Goal: Download file/media

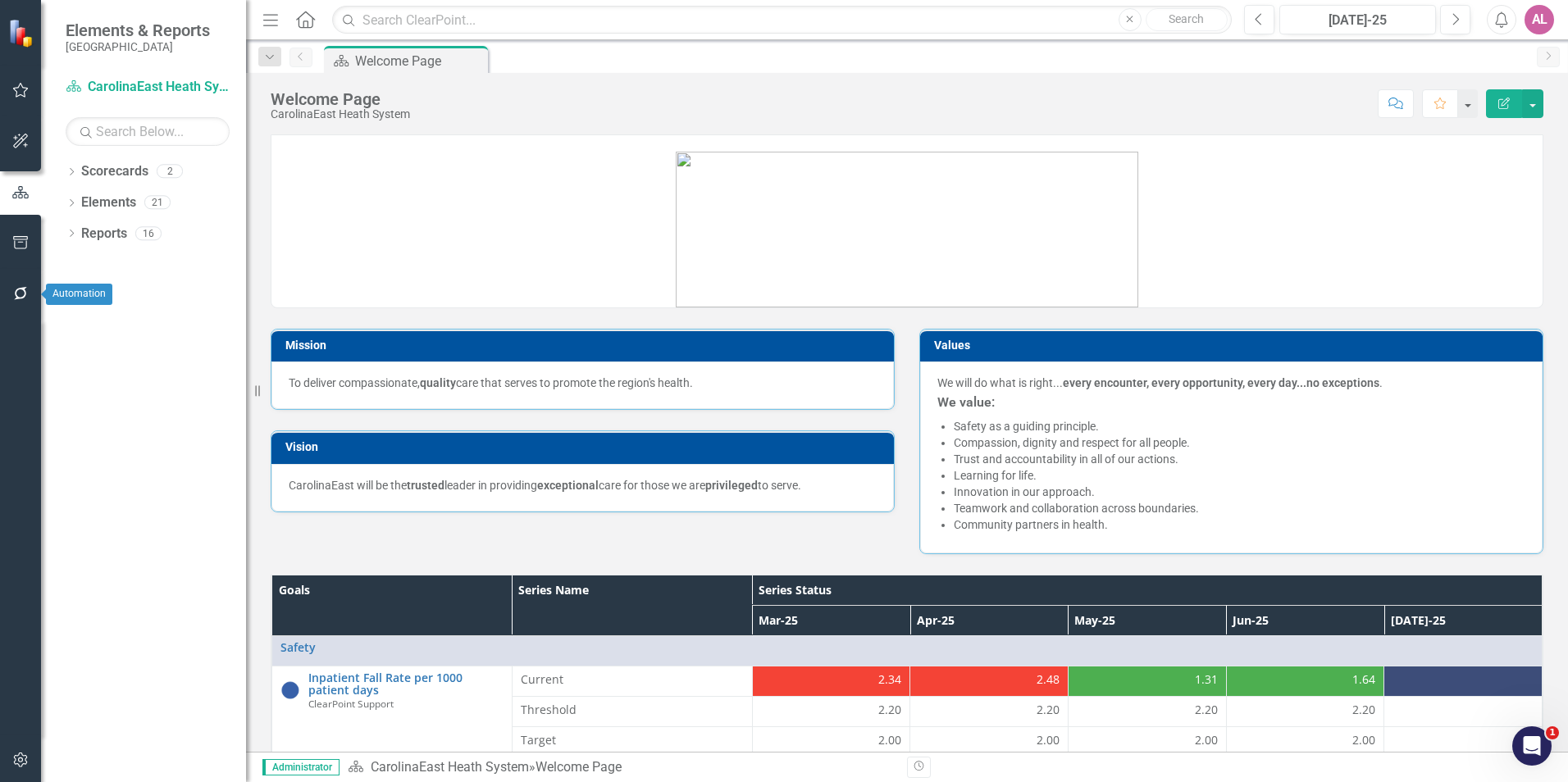
click at [19, 306] on button "button" at bounding box center [21, 295] width 37 height 35
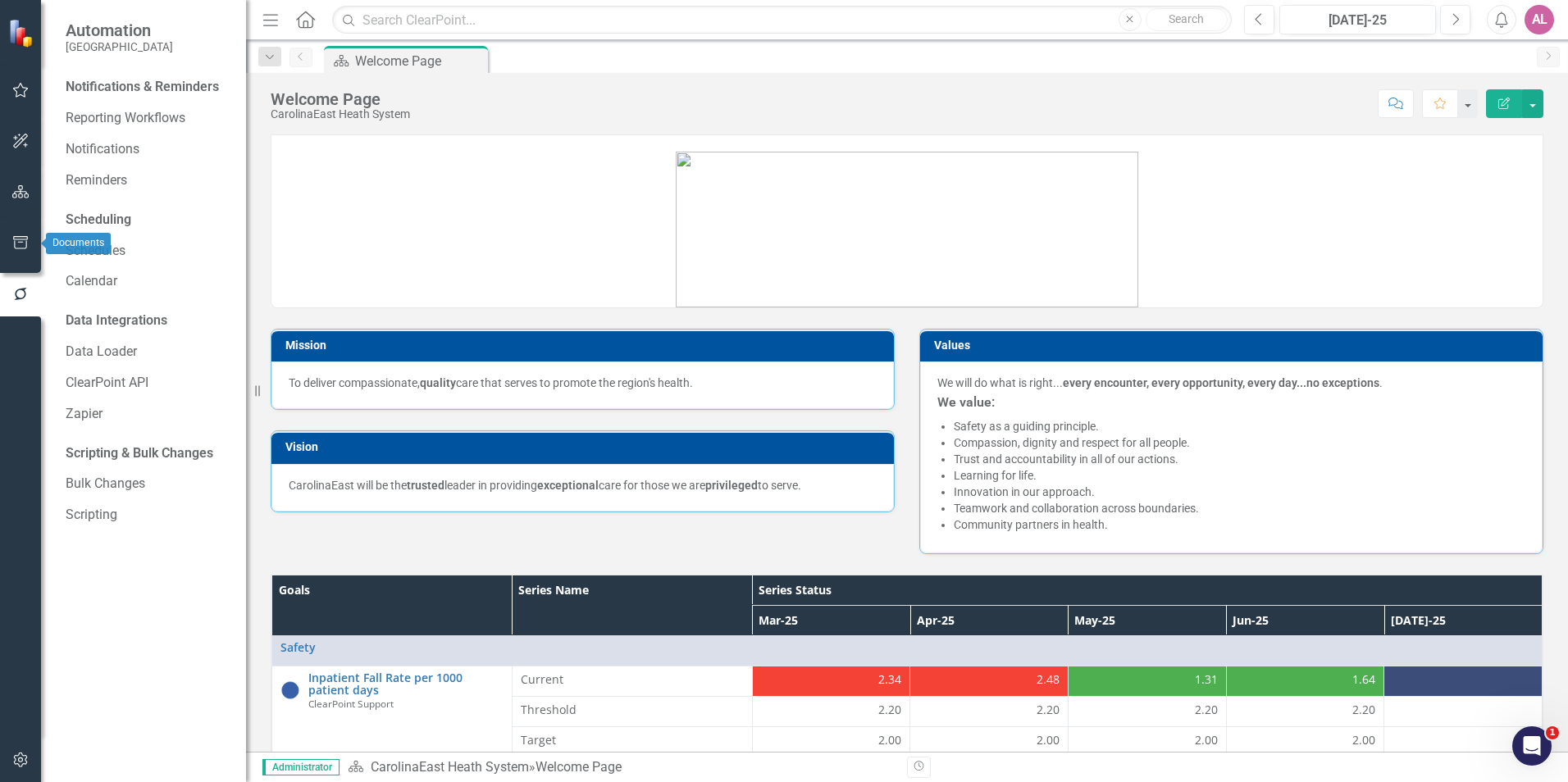
click at [22, 255] on button "button" at bounding box center [21, 244] width 37 height 35
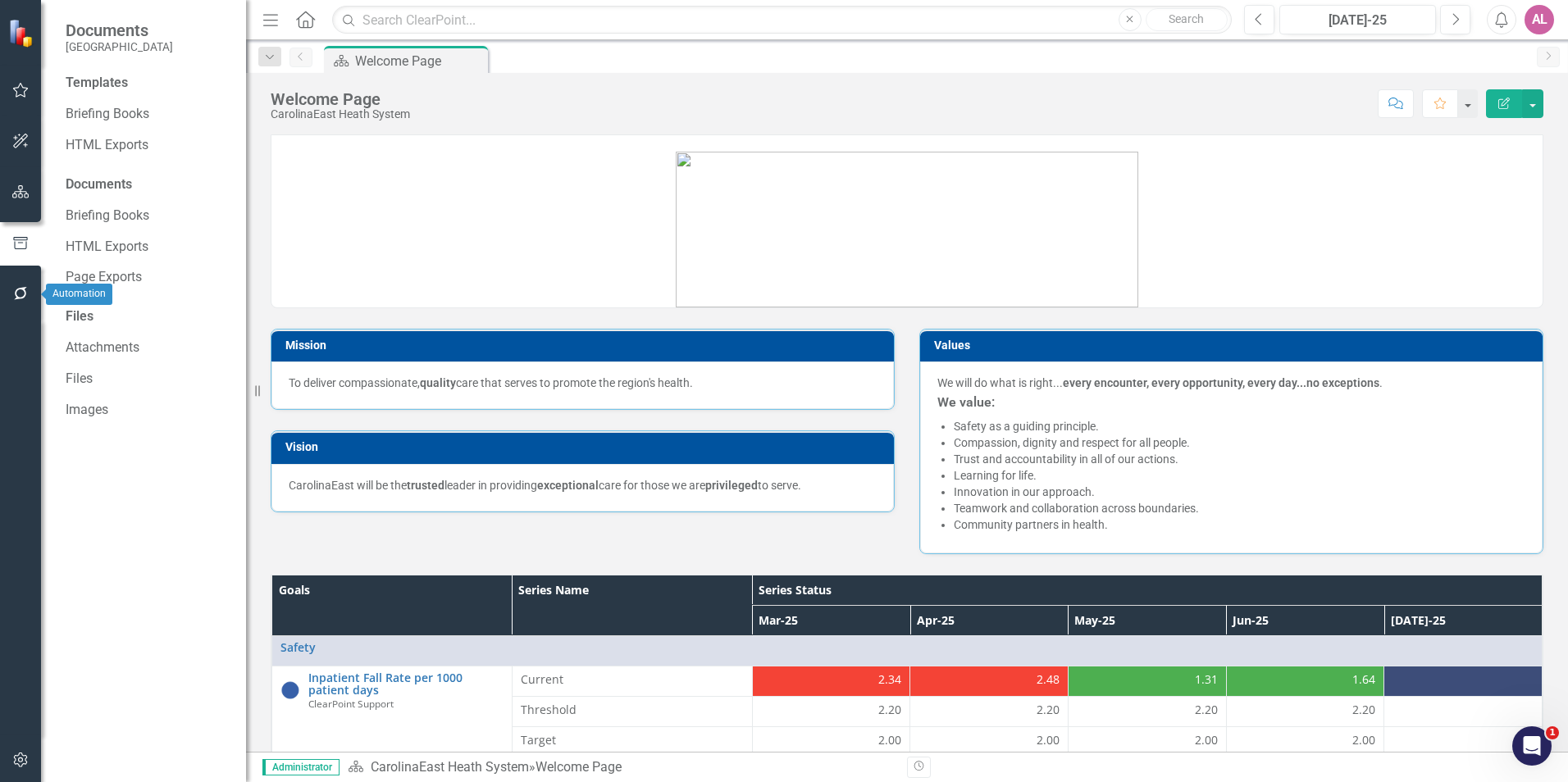
click at [28, 291] on icon "button" at bounding box center [21, 294] width 17 height 14
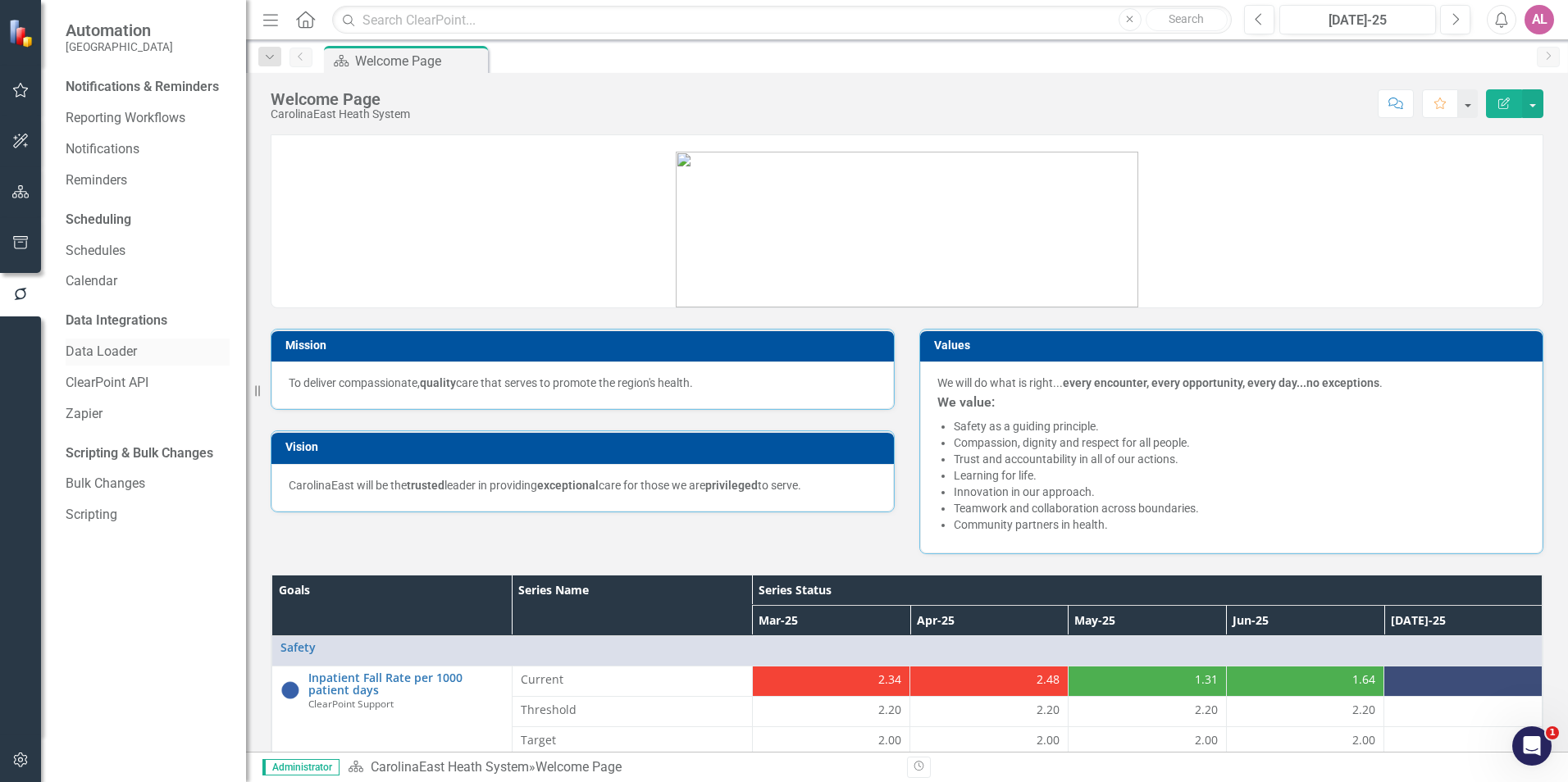
click at [131, 339] on div "Data Loader" at bounding box center [147, 352] width 164 height 27
click at [156, 346] on link "Data Loader" at bounding box center [147, 352] width 164 height 18
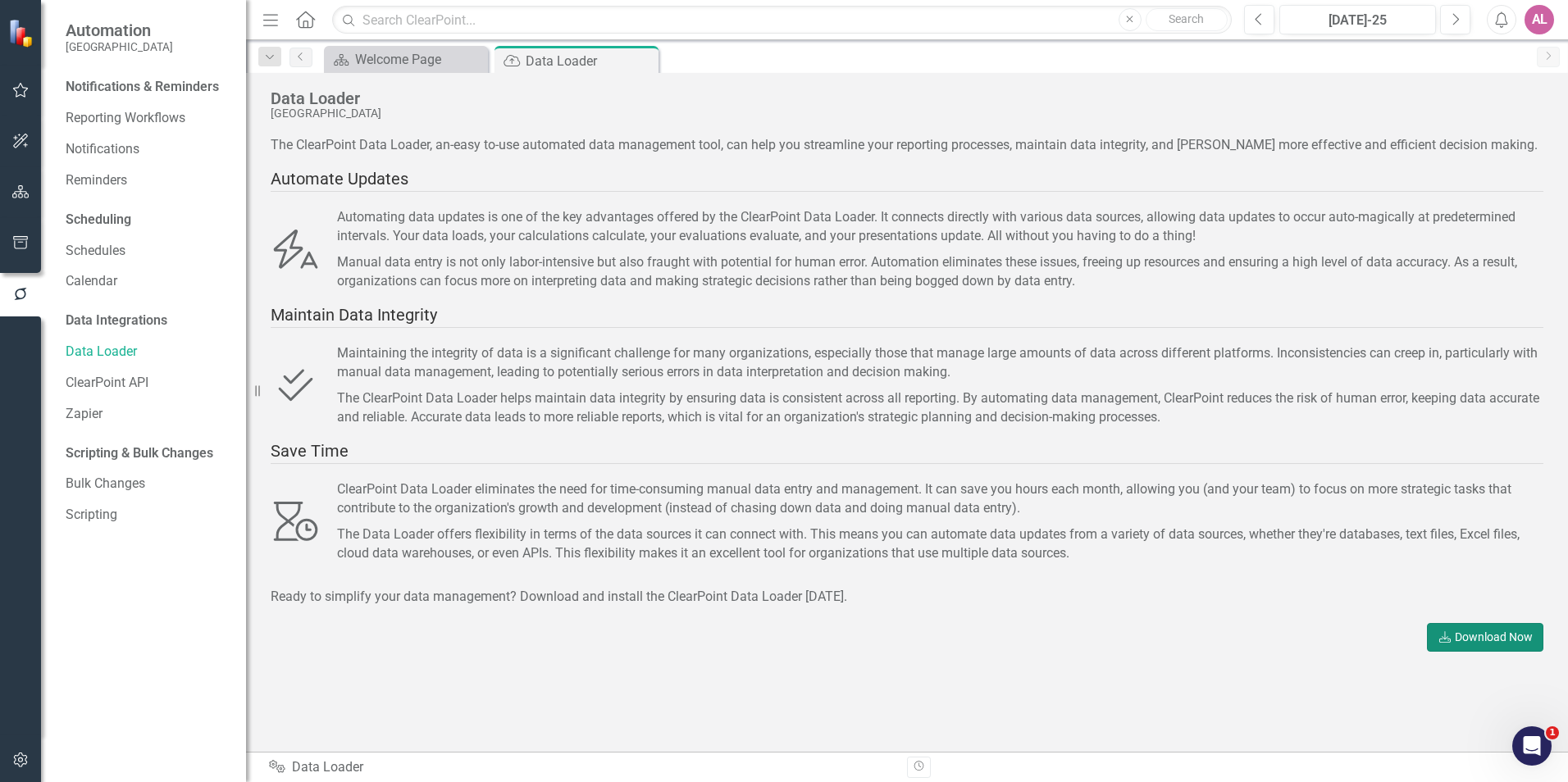
click at [1467, 640] on link "Download Download Now" at bounding box center [1485, 638] width 116 height 29
click at [835, 497] on div "ClearPoint Data Loader eliminates the need for time-consuming manual data entry…" at bounding box center [940, 499] width 1207 height 38
click at [86, 512] on link "Scripting" at bounding box center [147, 515] width 164 height 18
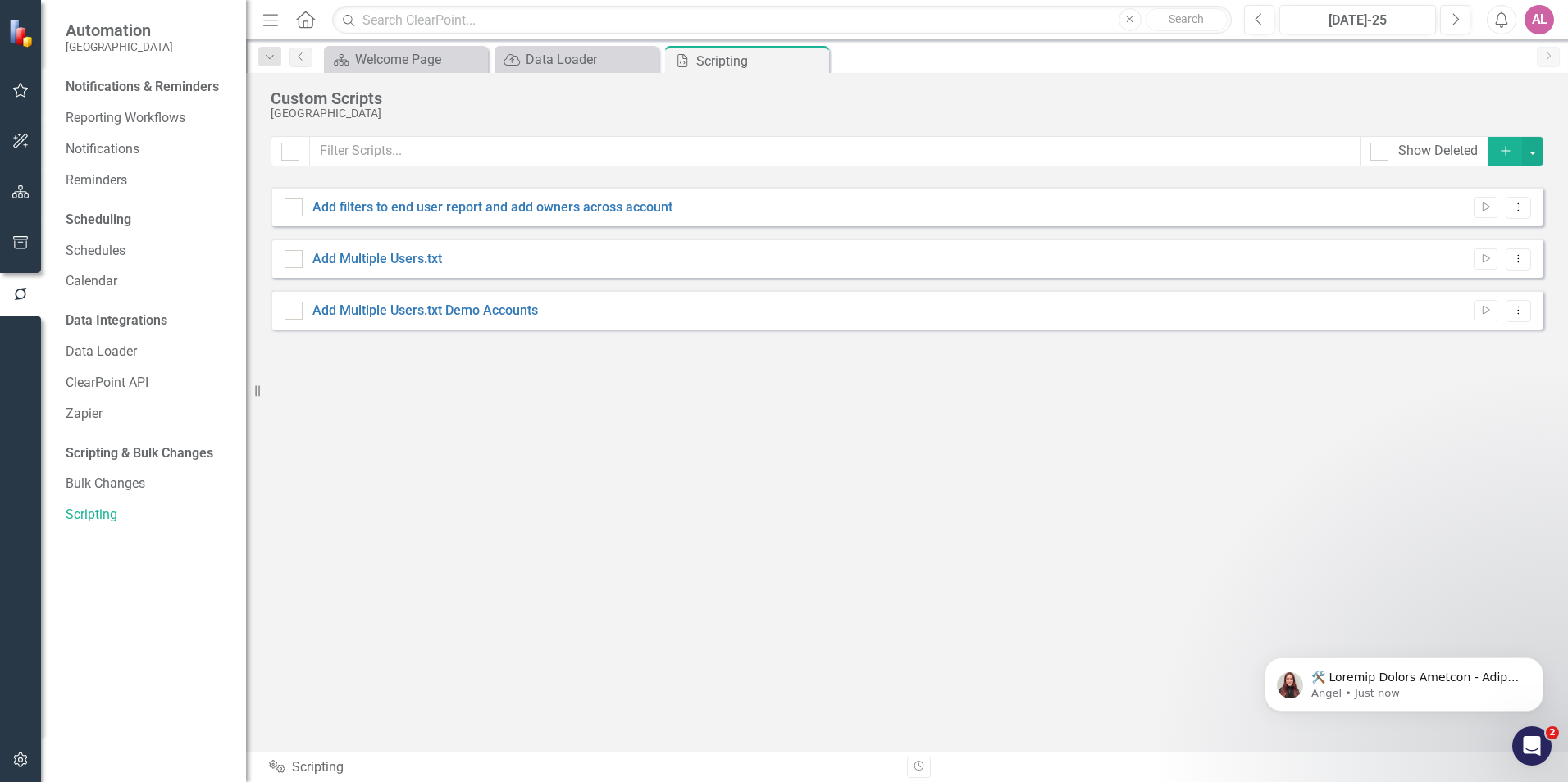
click at [1548, 22] on div "AL" at bounding box center [1539, 19] width 29 height 29
click at [1495, 178] on link "Settings System Setup" at bounding box center [1489, 173] width 130 height 30
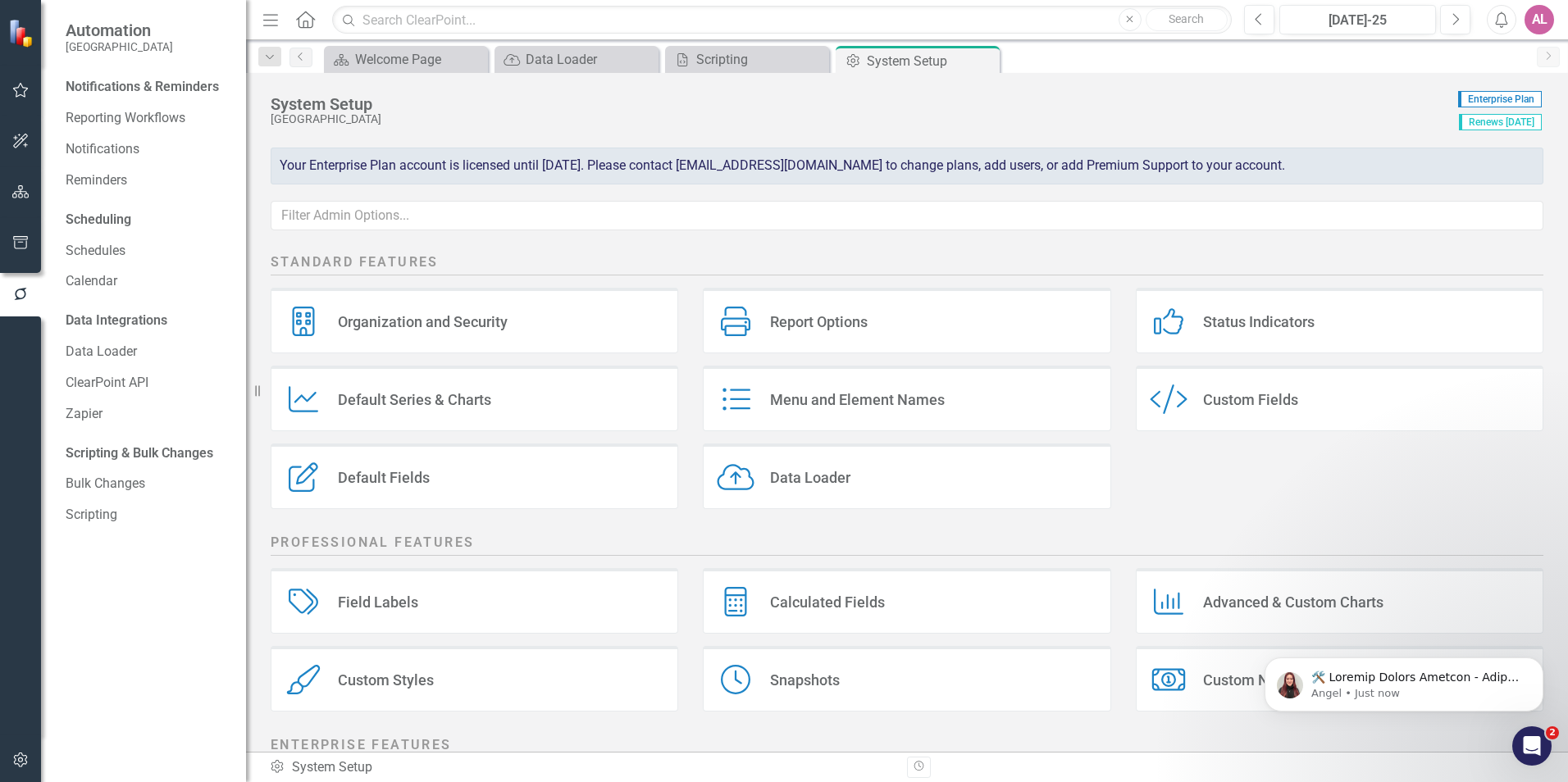
click at [1544, 26] on div "AL" at bounding box center [1539, 19] width 29 height 29
click at [26, 755] on icon "button" at bounding box center [21, 761] width 17 height 14
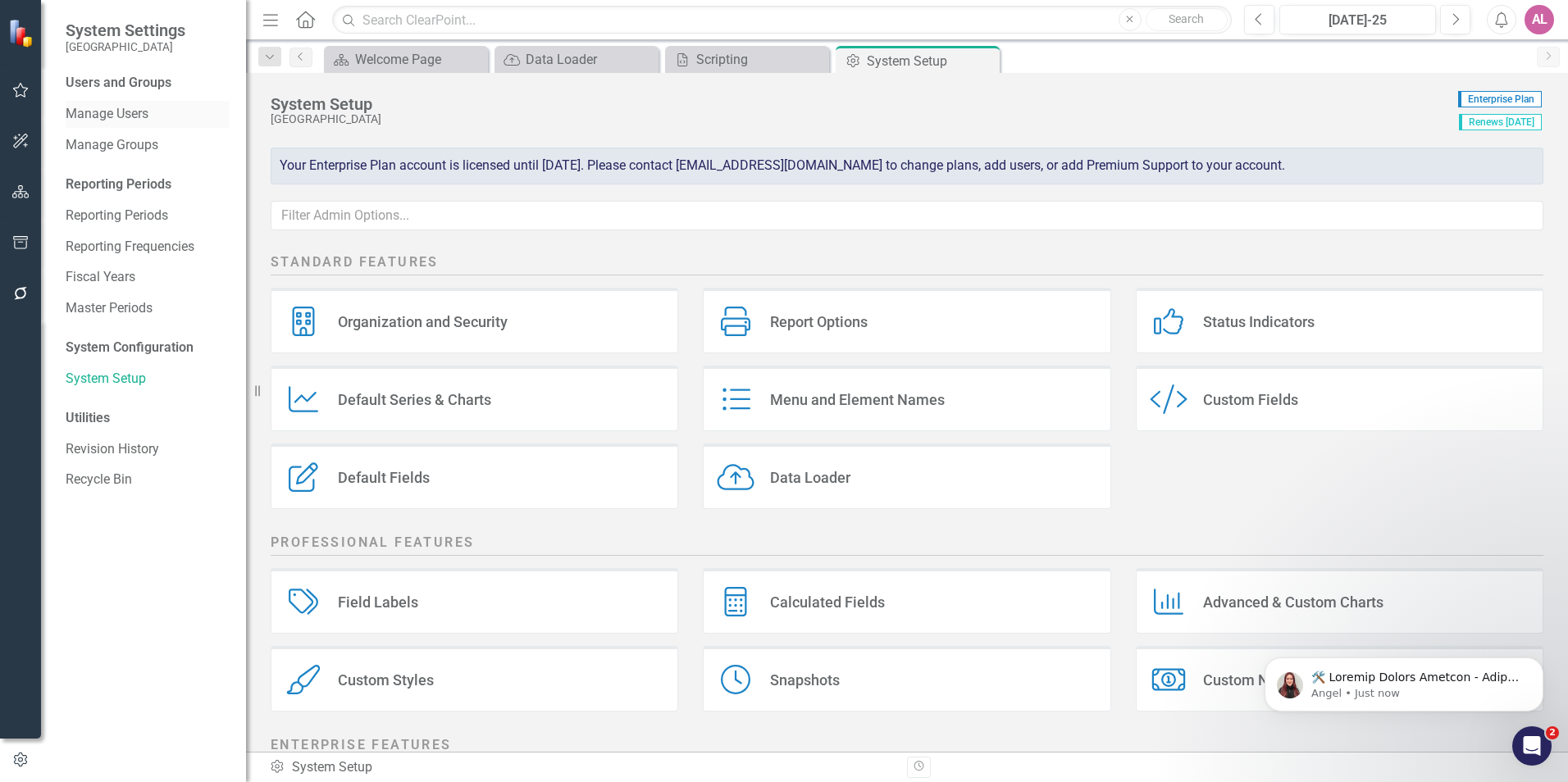
click at [136, 111] on link "Manage Users" at bounding box center [147, 113] width 164 height 18
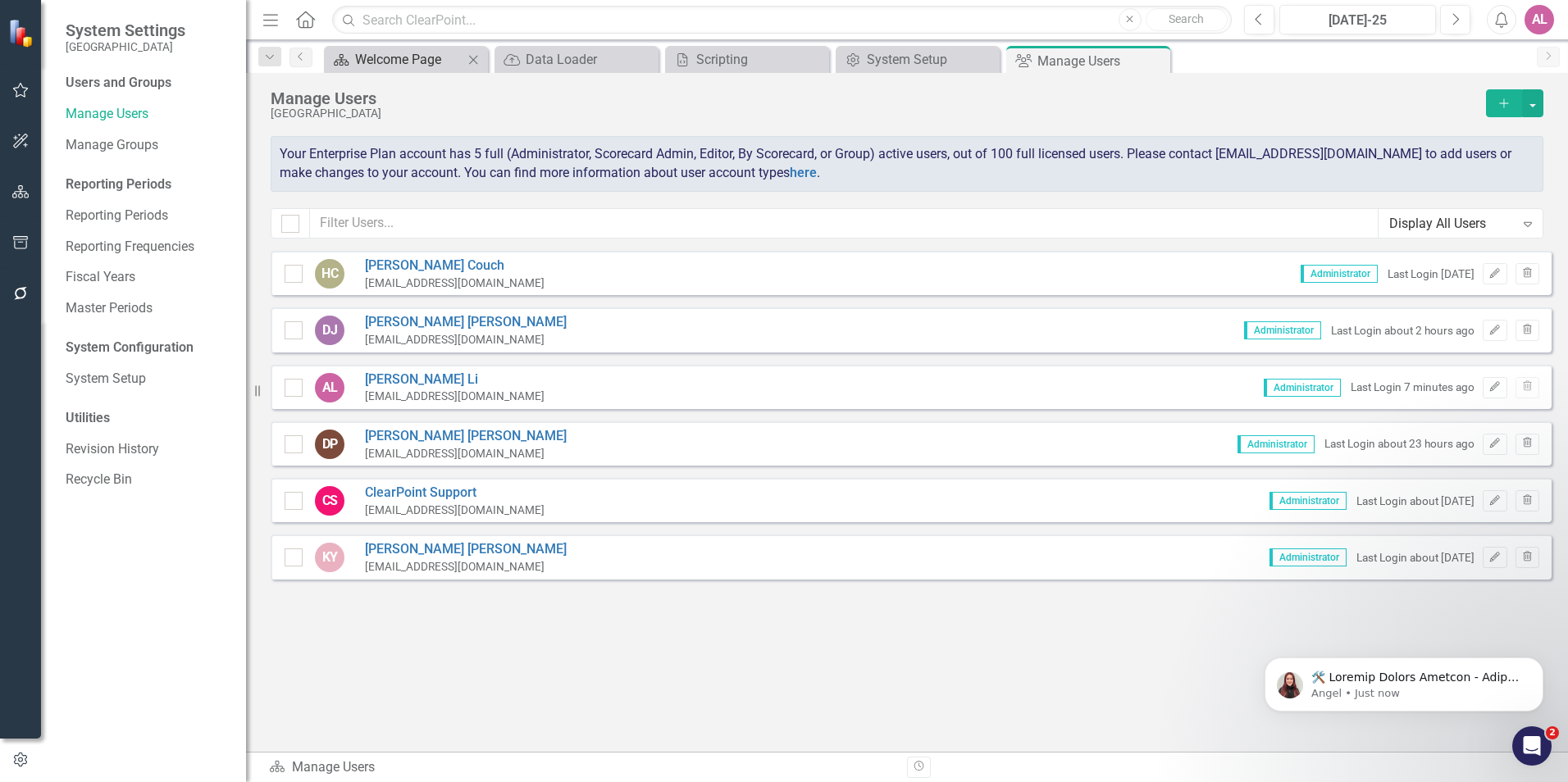
click at [412, 51] on div "Welcome Page" at bounding box center [409, 59] width 109 height 20
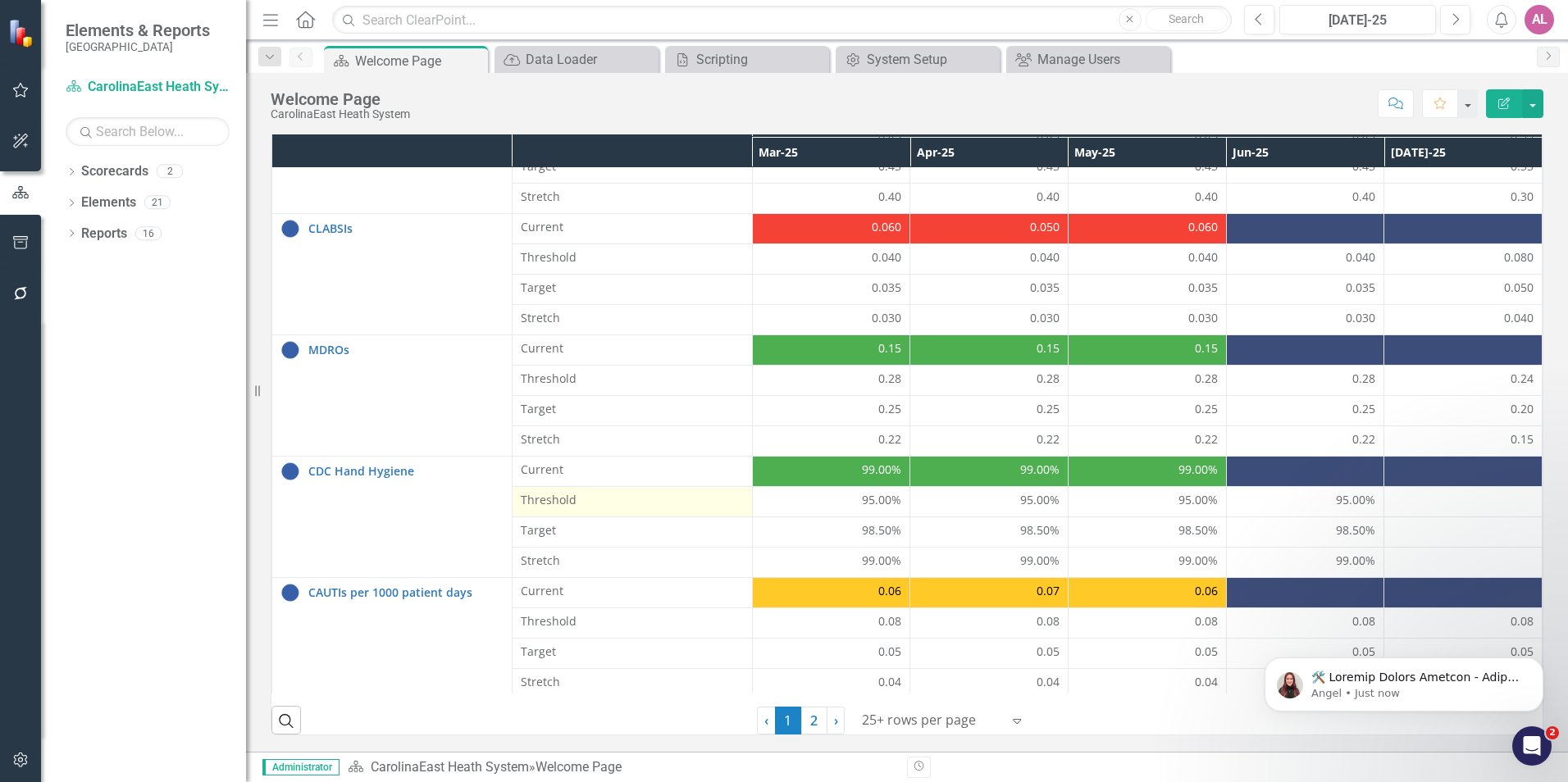
scroll to position [354, 0]
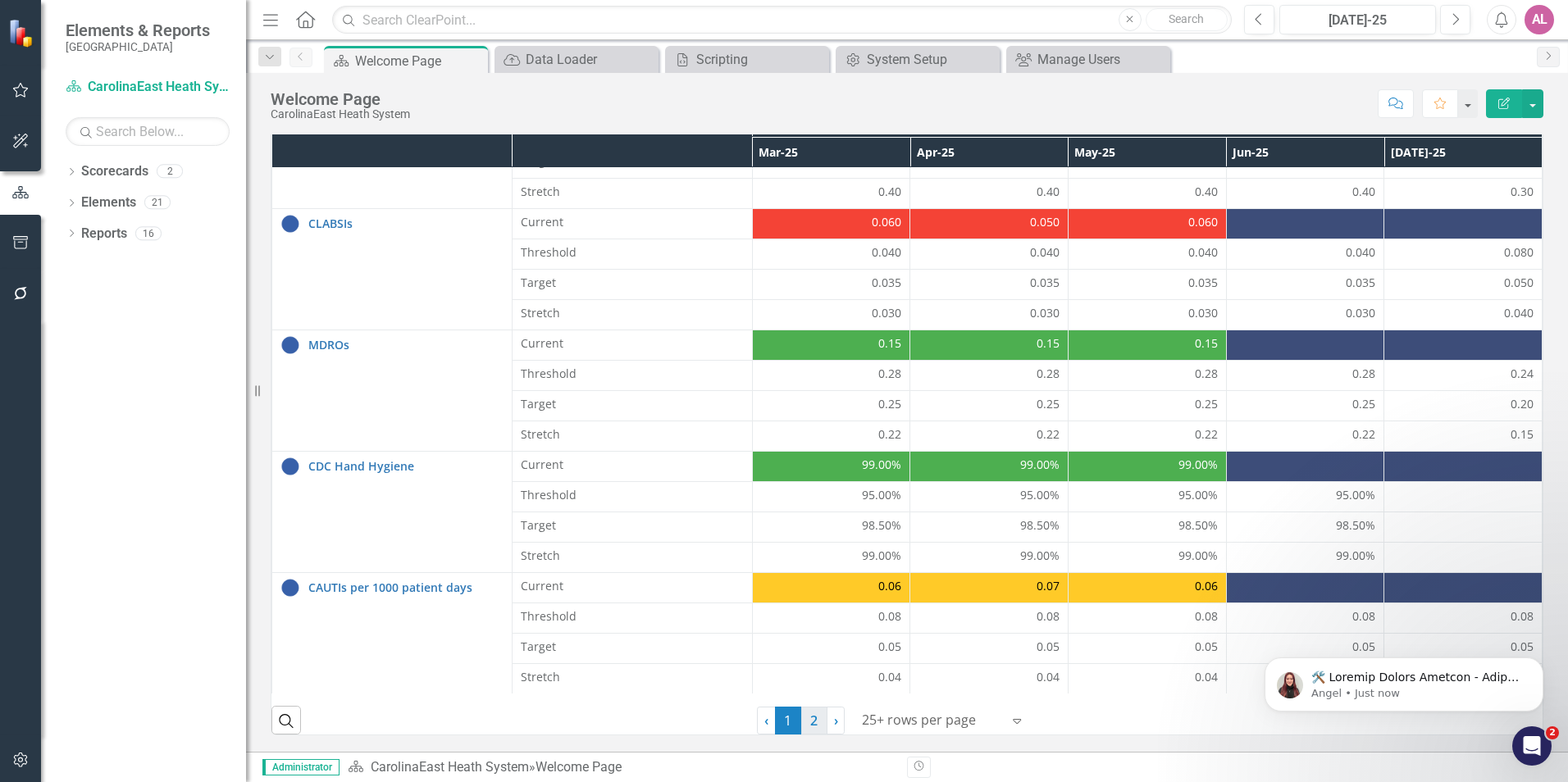
click at [813, 733] on link "2" at bounding box center [814, 720] width 26 height 28
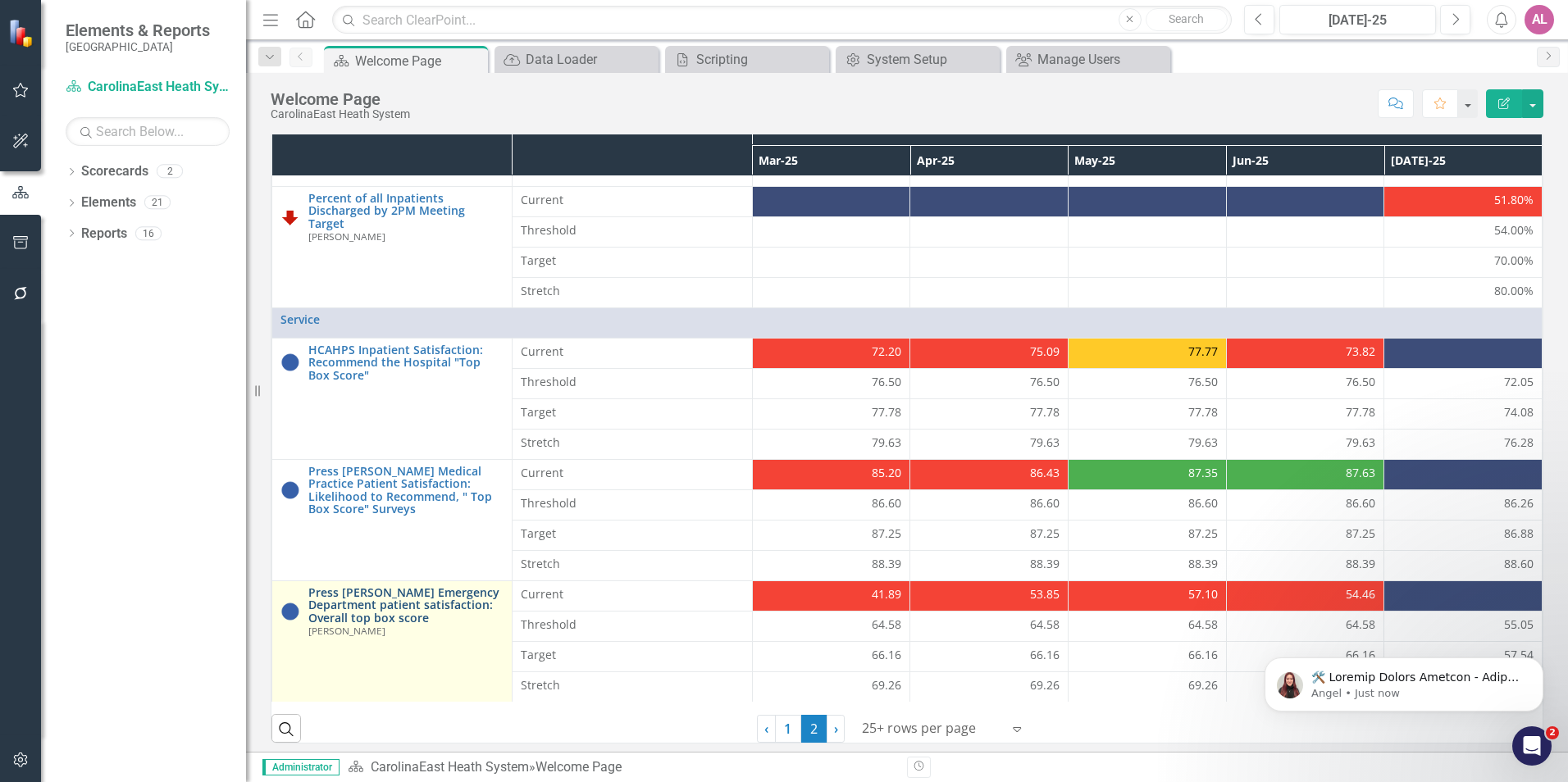
scroll to position [468, 0]
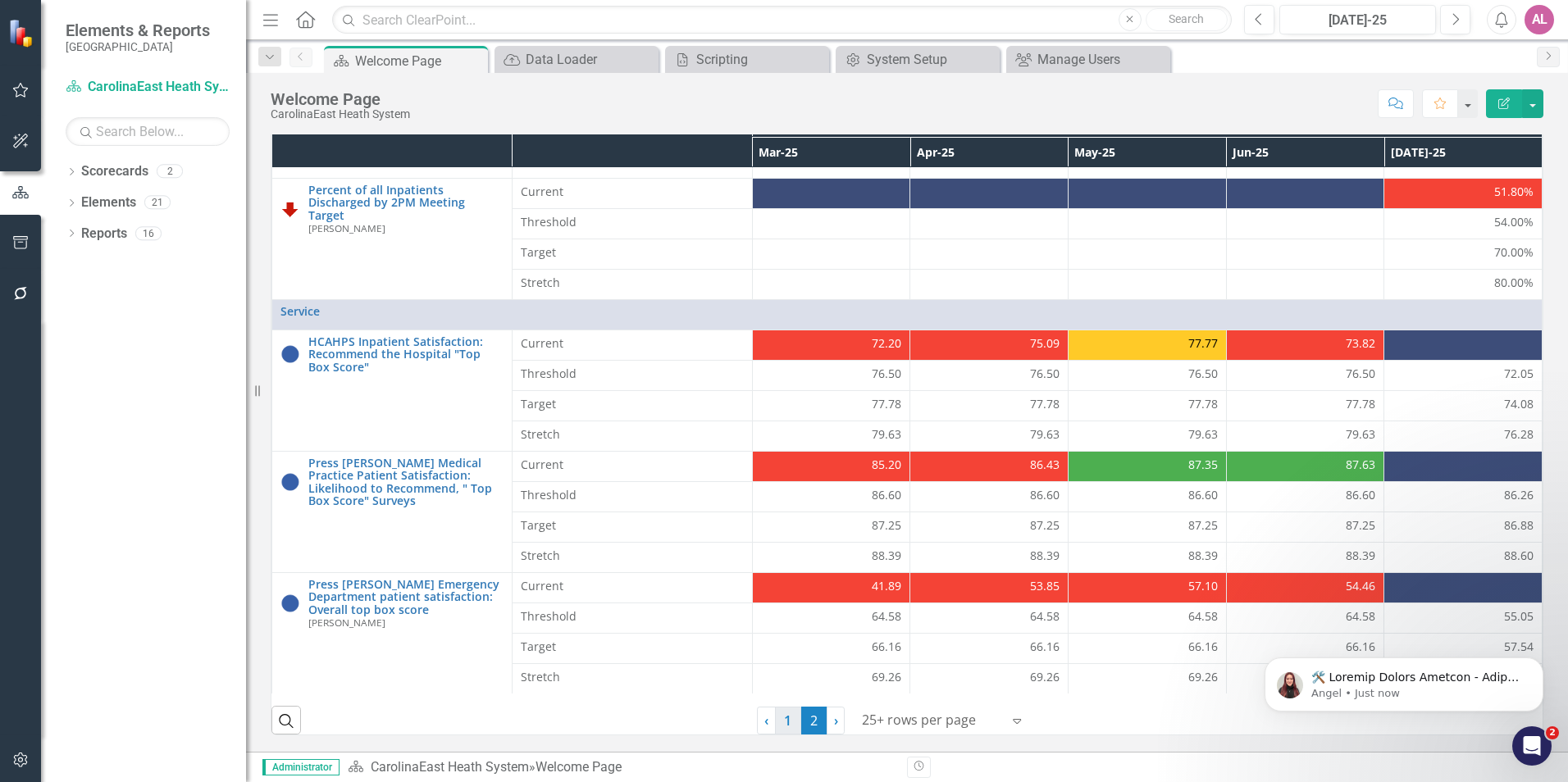
click at [780, 716] on link "1" at bounding box center [788, 720] width 26 height 28
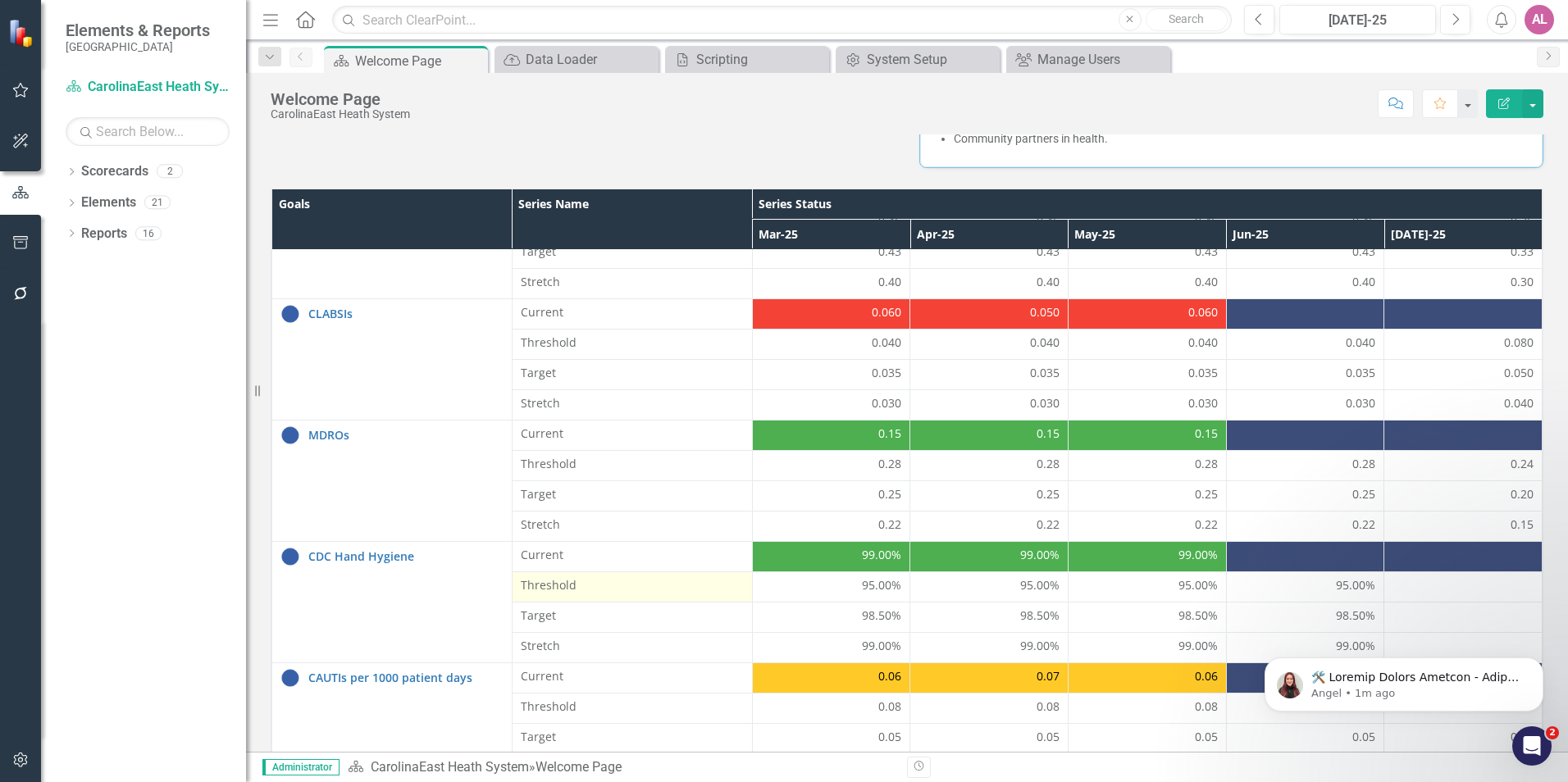
scroll to position [354, 0]
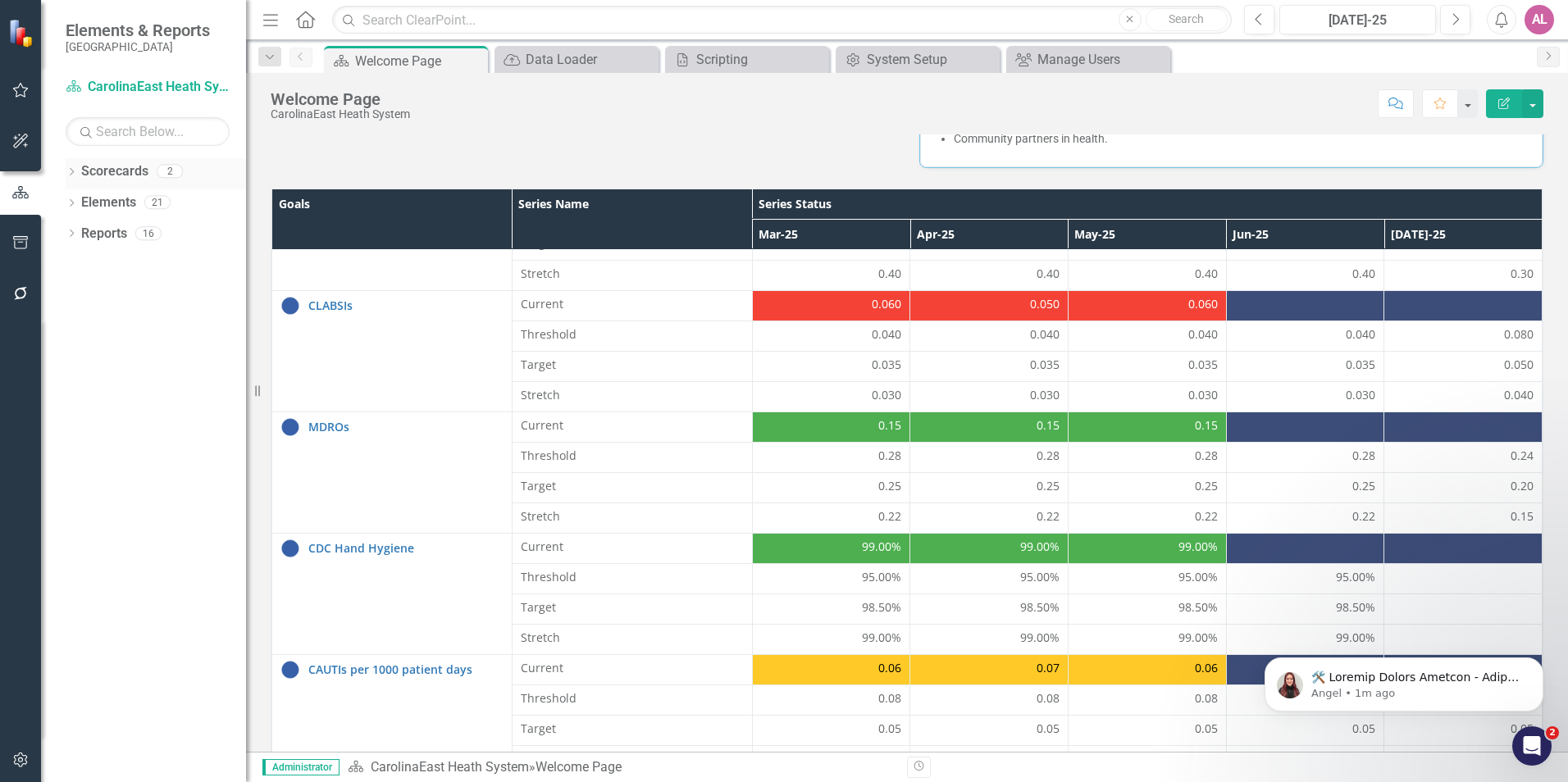
click at [166, 166] on div "2" at bounding box center [170, 172] width 26 height 14
click at [72, 172] on icon "Dropdown" at bounding box center [72, 172] width 12 height 9
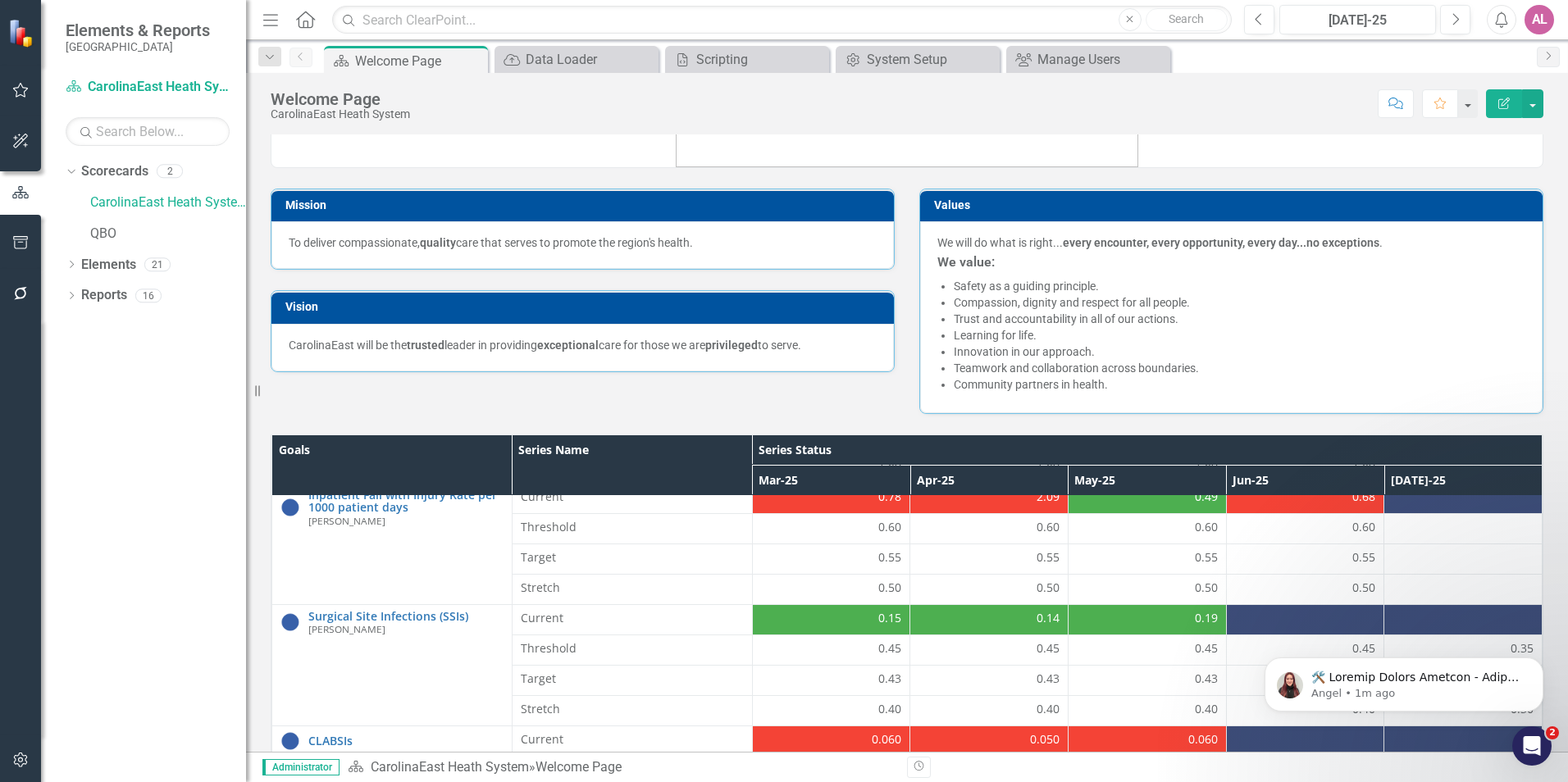
scroll to position [0, 0]
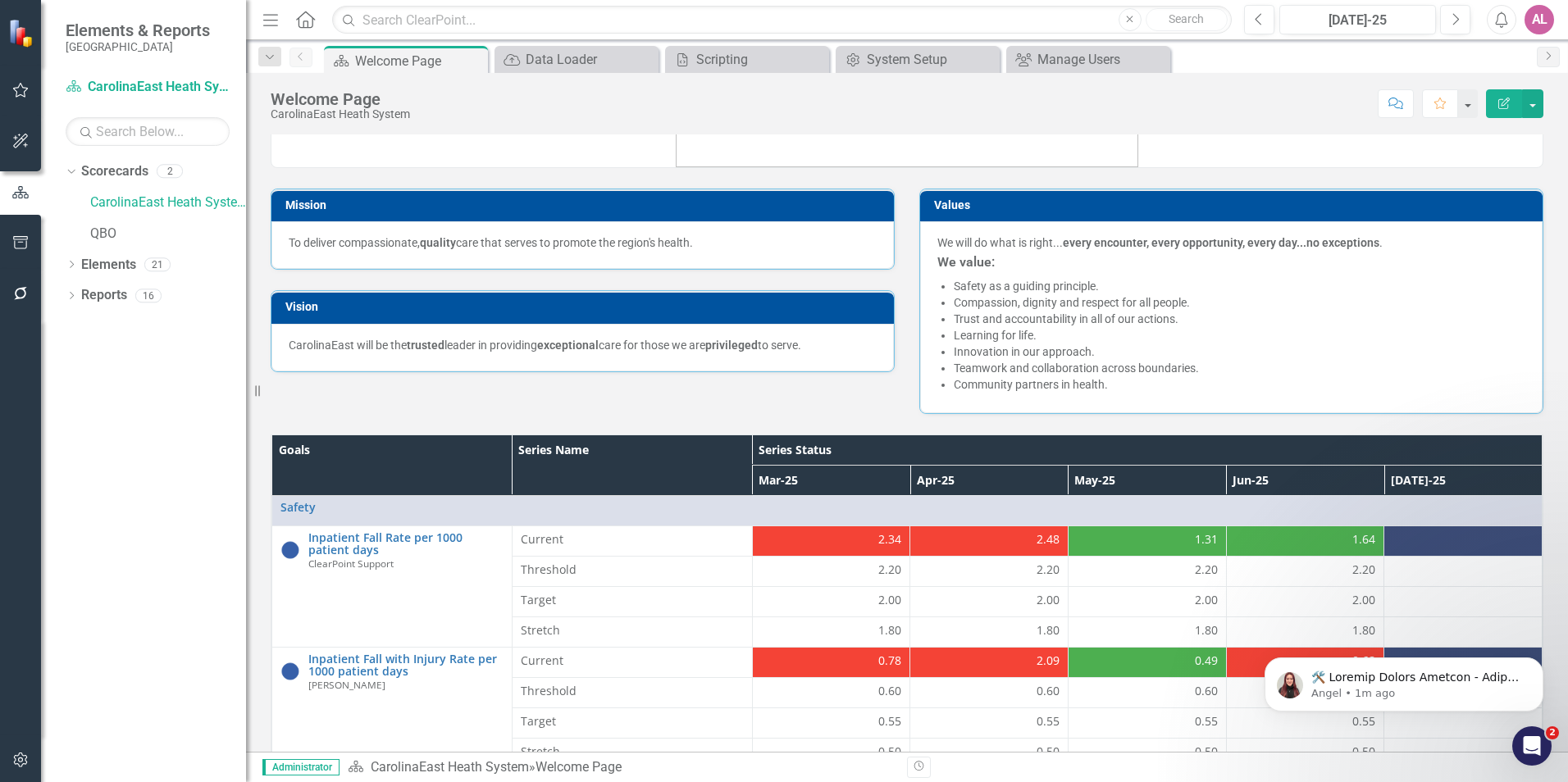
click at [580, 397] on div "Mission To deliver compassionate, quality care that serves to promote the regio…" at bounding box center [907, 291] width 1297 height 246
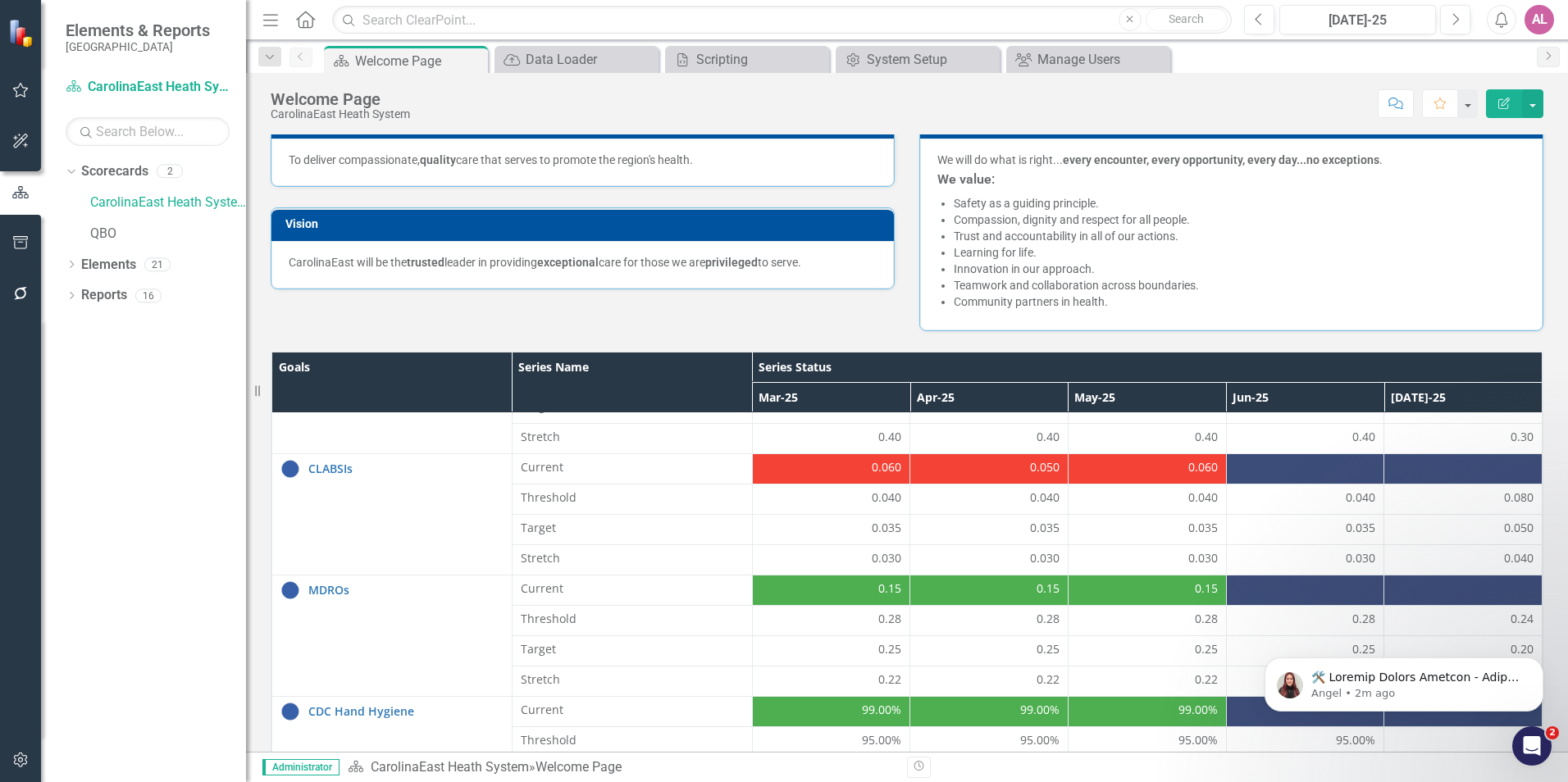
scroll to position [222, 0]
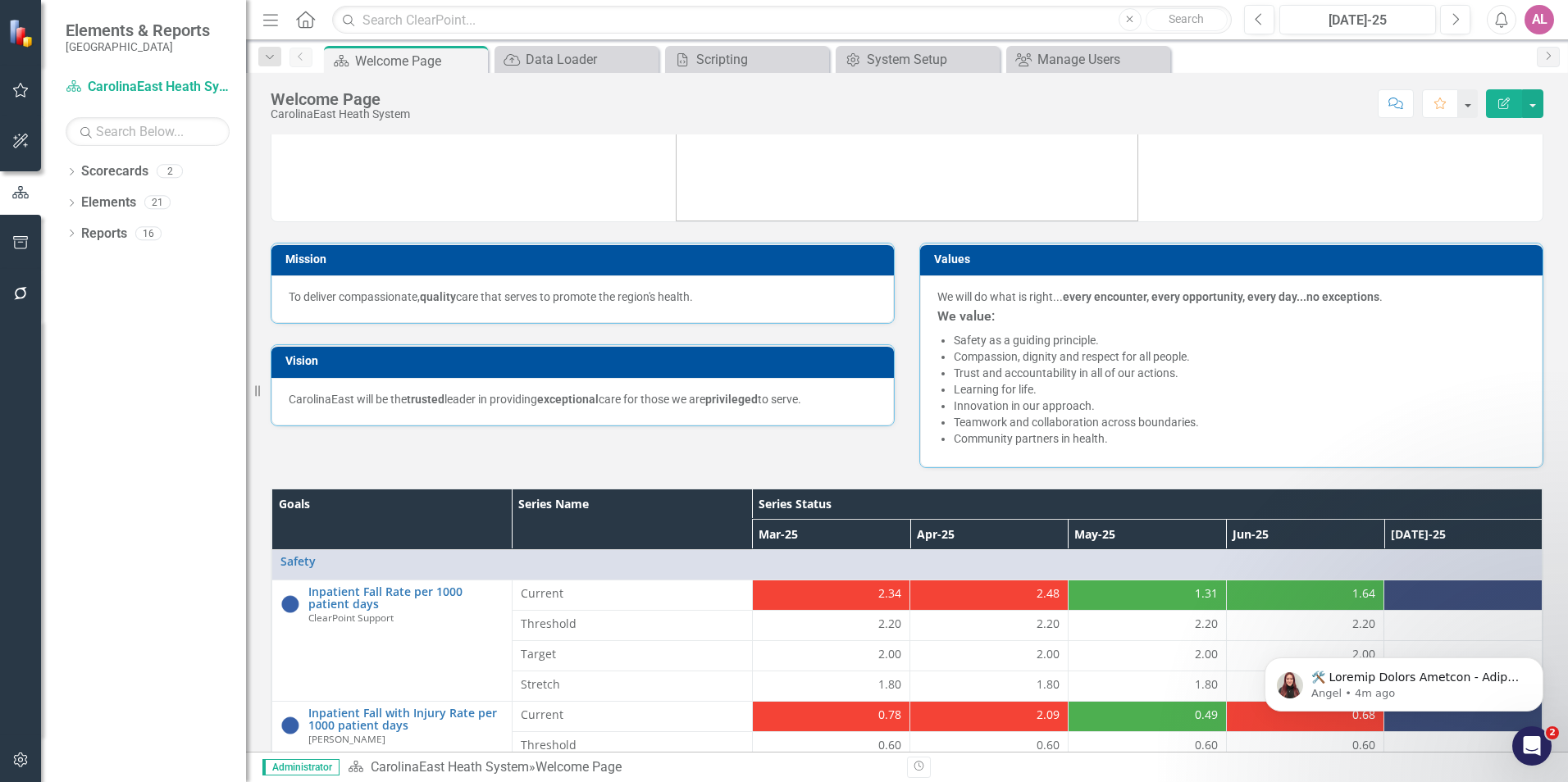
scroll to position [246, 0]
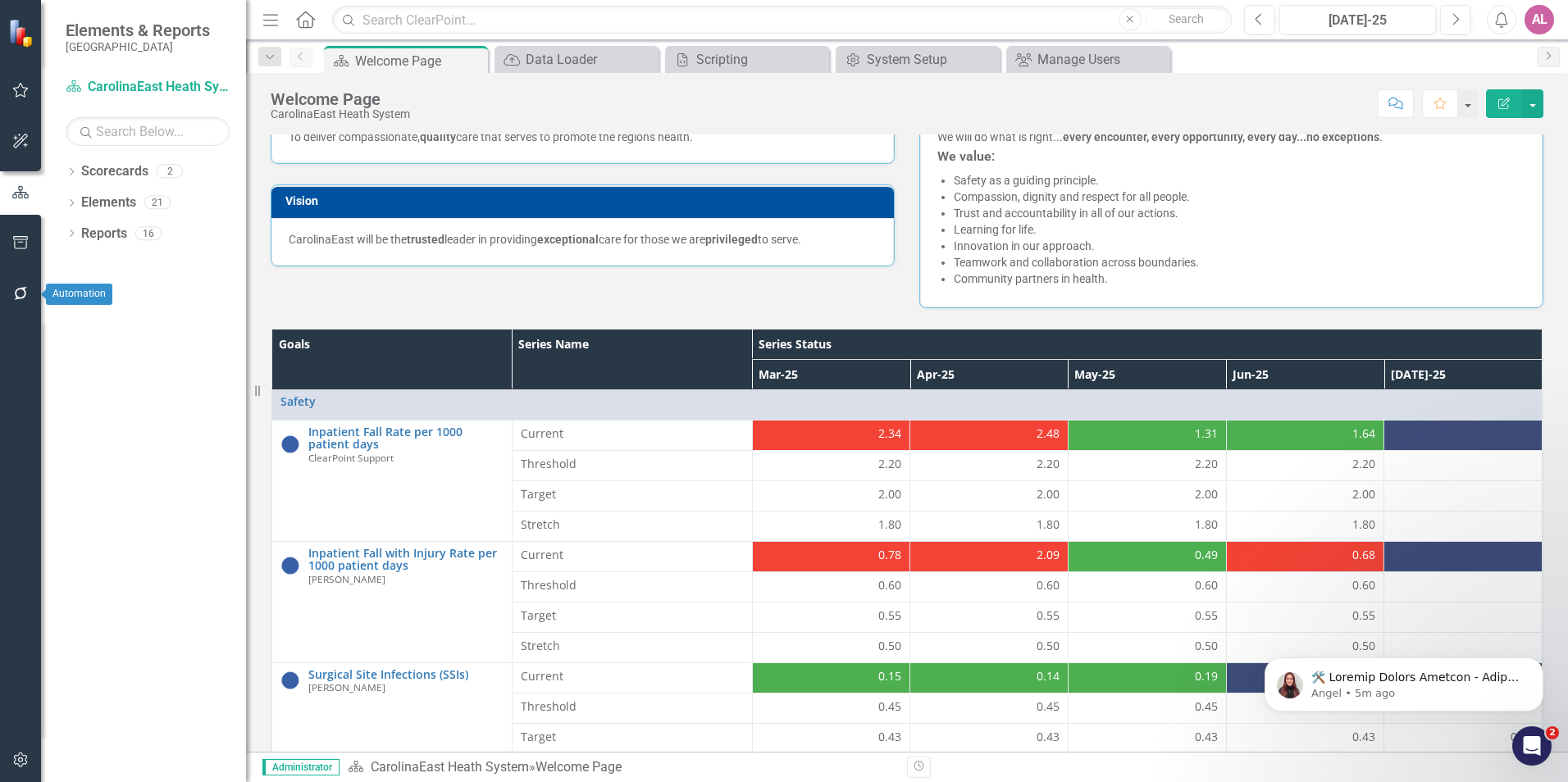
click at [14, 293] on icon "button" at bounding box center [21, 294] width 17 height 14
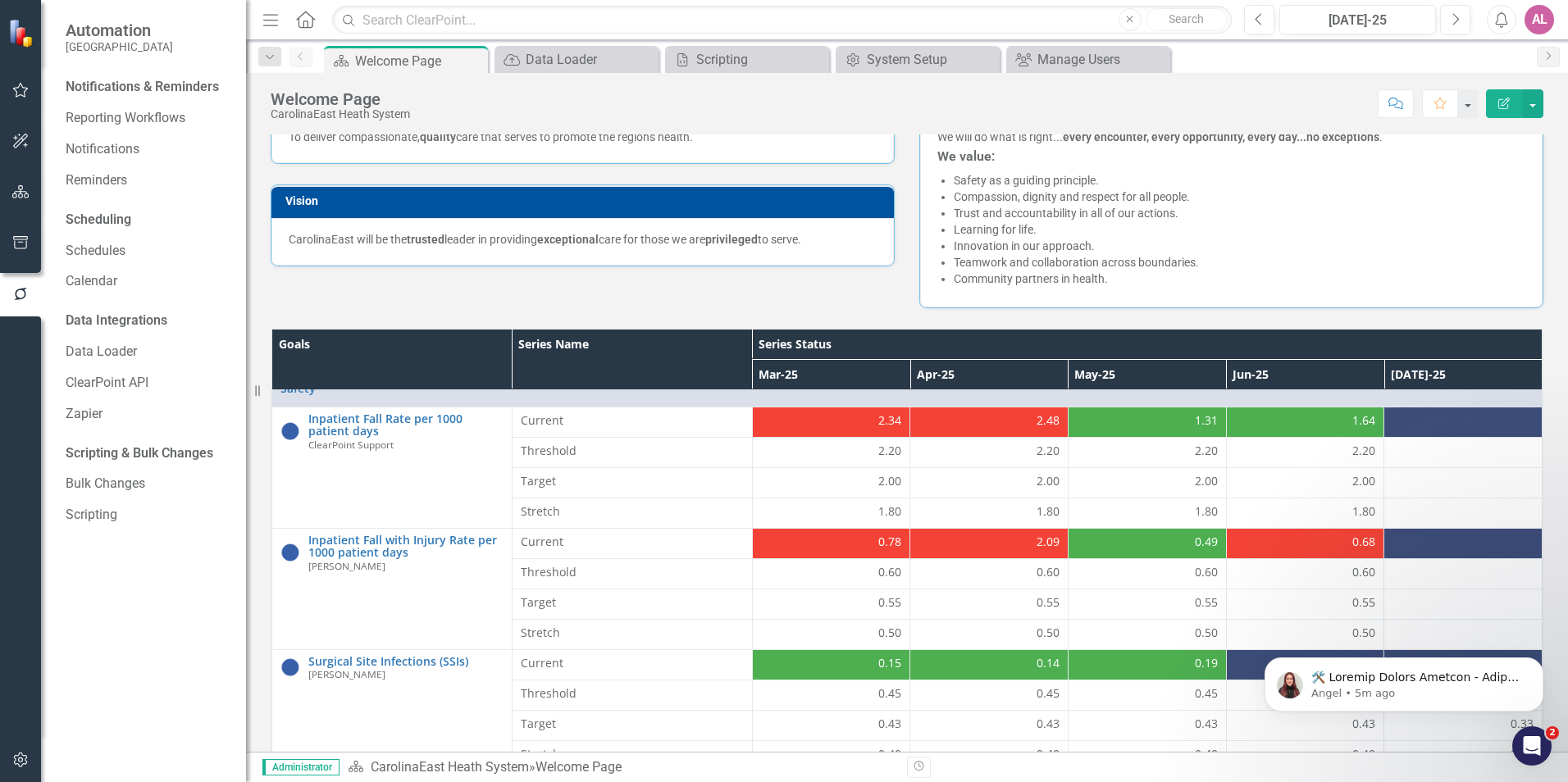
scroll to position [0, 0]
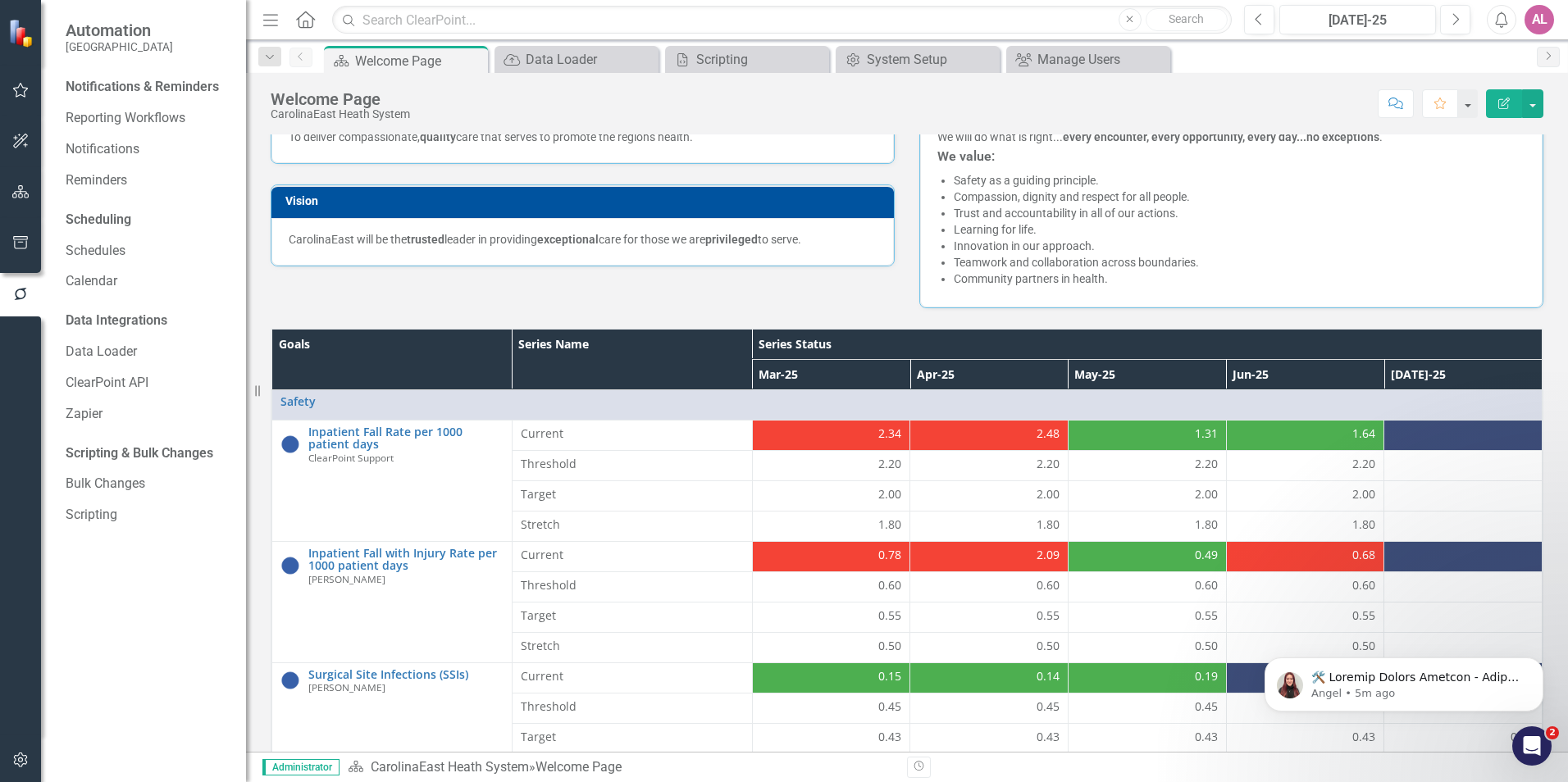
click at [264, 276] on div "Mission To deliver compassionate, quality care that serves to promote the regio…" at bounding box center [907, 185] width 1297 height 246
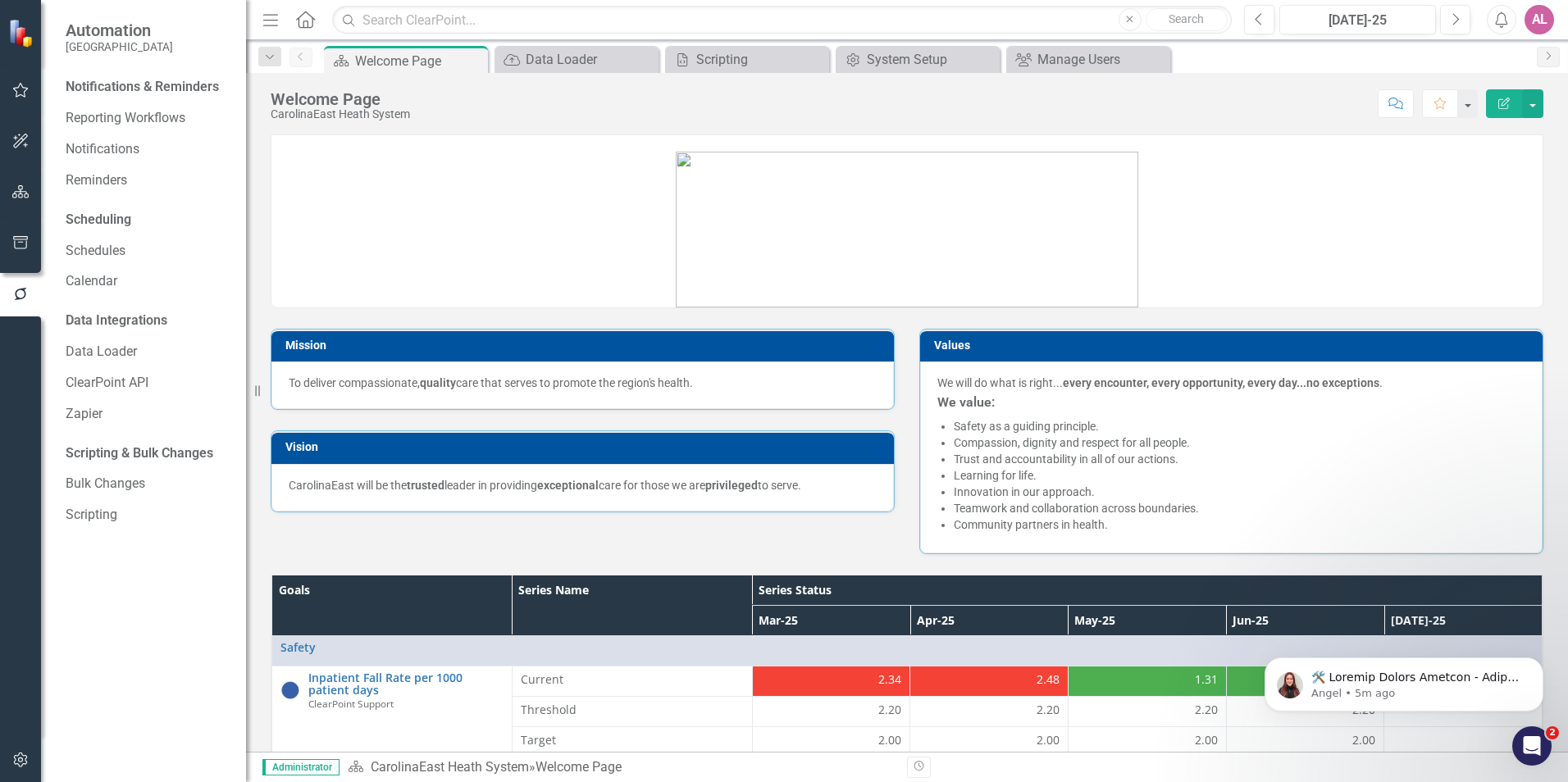
click at [302, 538] on div "Mission To deliver compassionate, quality care that serves to promote the regio…" at bounding box center [907, 431] width 1297 height 246
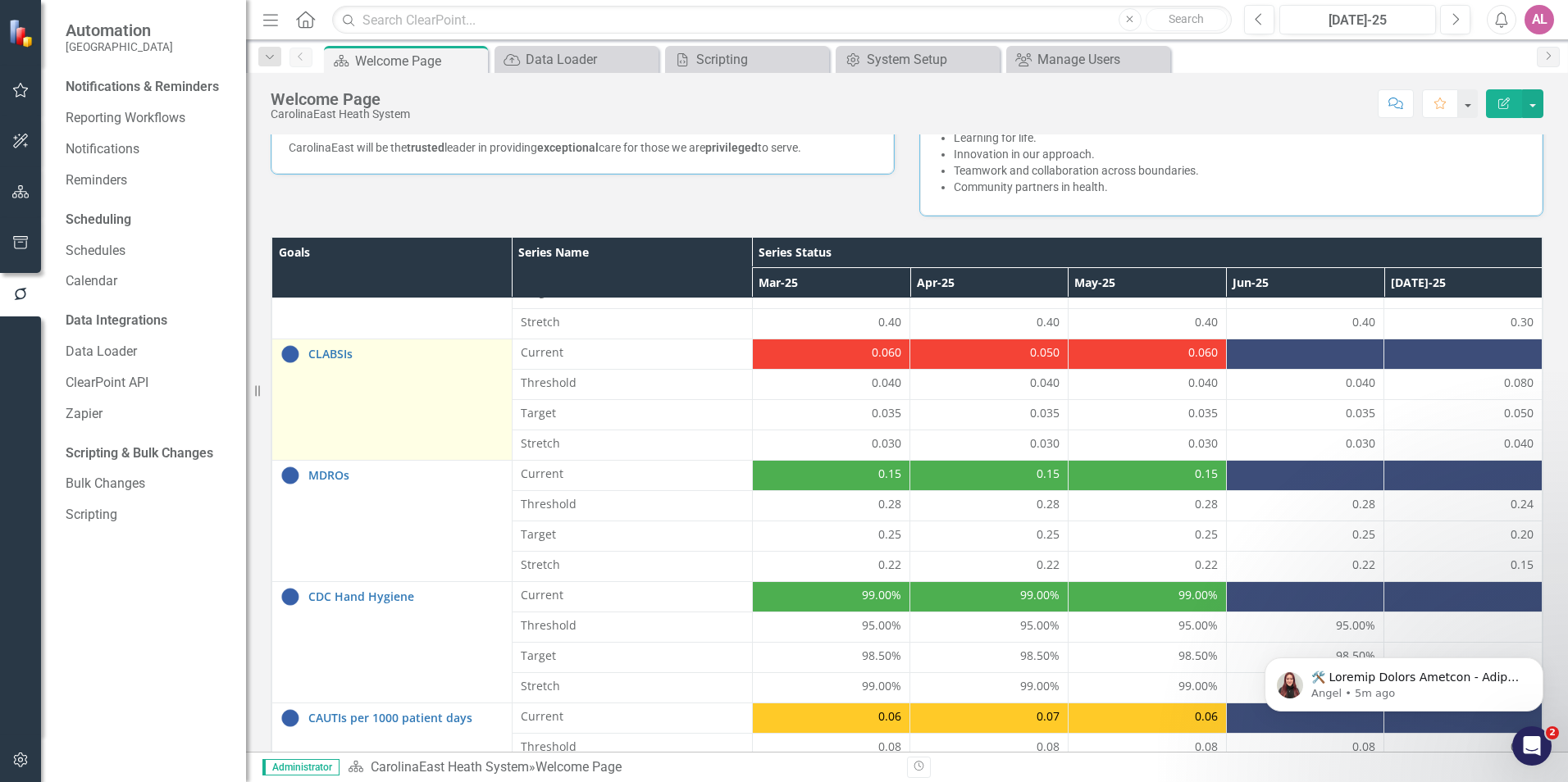
scroll to position [468, 0]
